Goal: Task Accomplishment & Management: Manage account settings

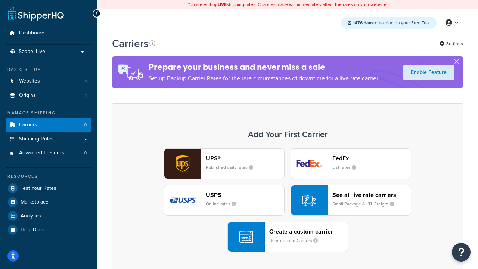
click at [288, 200] on div "UPS® Published daily rates FedEx List rates USPS Online rates See all live rate…" at bounding box center [287, 200] width 335 height 104
click at [372, 158] on header "FedEx" at bounding box center [371, 158] width 78 height 7
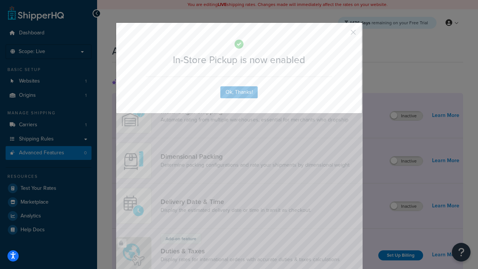
scroll to position [242, 0]
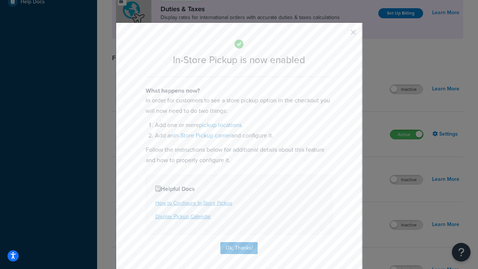
click at [342, 35] on button "button" at bounding box center [342, 35] width 2 height 2
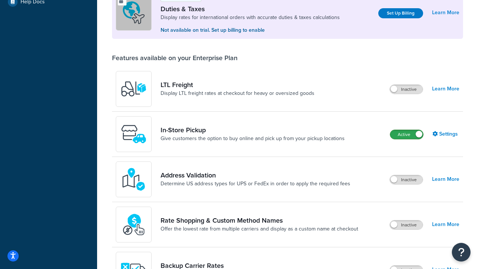
click at [407, 134] on label "Active" at bounding box center [406, 134] width 33 height 9
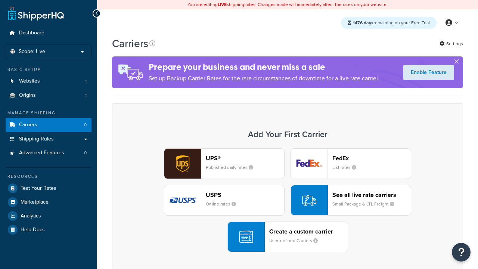
click at [288, 200] on div "UPS® Published daily rates FedEx List rates USPS Online rates See all live rate…" at bounding box center [287, 200] width 335 height 104
click at [372, 158] on header "FedEx" at bounding box center [371, 158] width 78 height 7
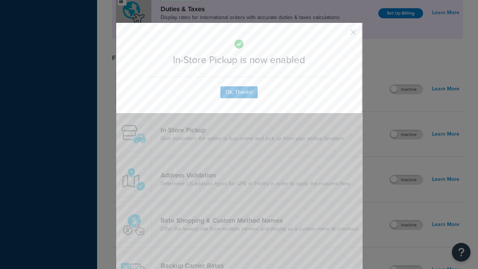
click at [342, 34] on button "button" at bounding box center [342, 35] width 2 height 2
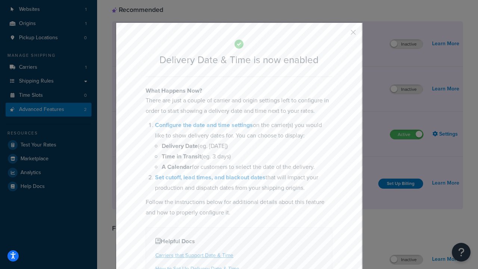
click at [342, 35] on button "button" at bounding box center [342, 35] width 2 height 2
